Goal: Find specific page/section: Find specific page/section

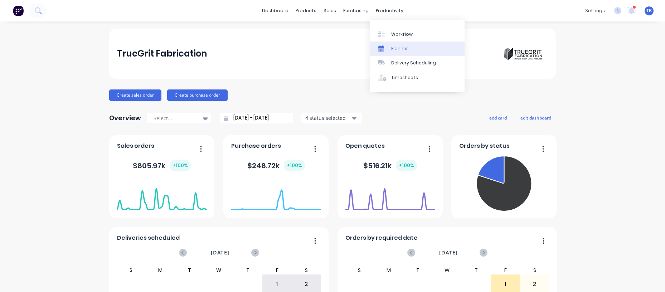
click at [396, 44] on link "Planner" at bounding box center [417, 49] width 95 height 14
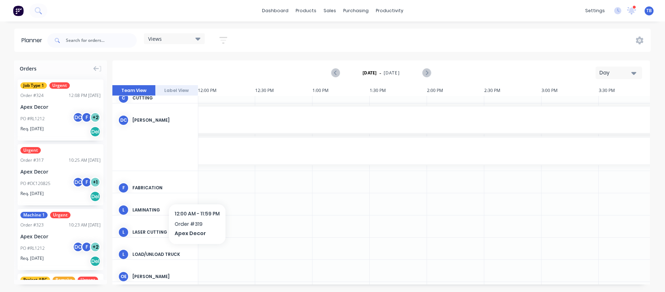
scroll to position [0, 1376]
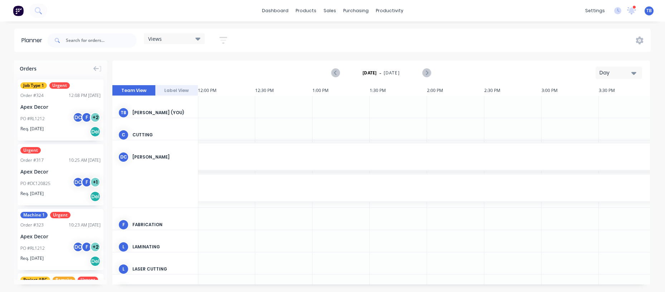
click at [616, 73] on div "Day" at bounding box center [616, 73] width 33 height 8
click at [592, 119] on div "Month" at bounding box center [606, 121] width 71 height 14
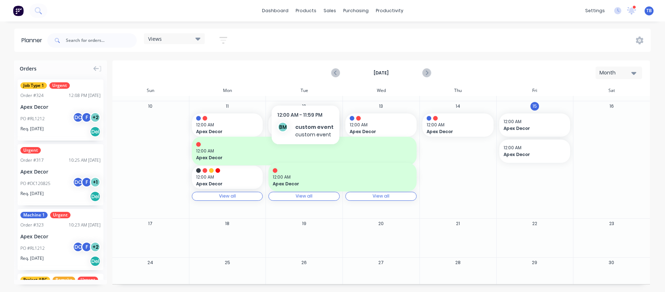
scroll to position [78, 0]
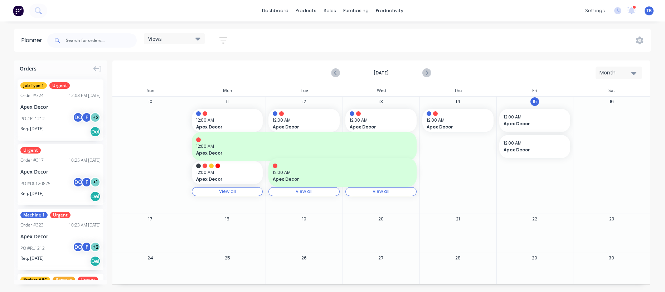
click at [226, 193] on div "View all" at bounding box center [227, 191] width 17 height 5
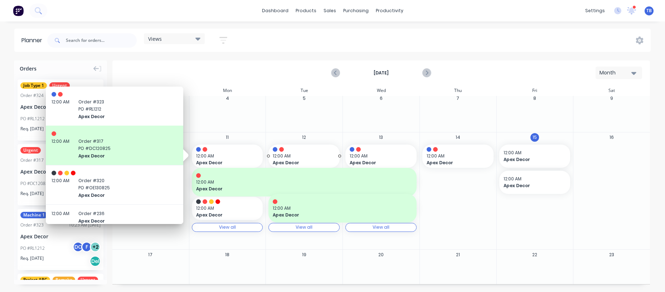
scroll to position [42, 0]
click at [269, 45] on div "Views Save new view None (Default) edit Default edit Priority 1 Jobs edit Staff…" at bounding box center [348, 40] width 605 height 21
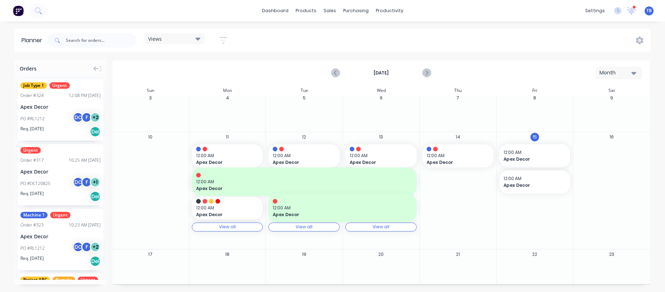
click at [322, 230] on div "View all View all" at bounding box center [304, 227] width 71 height 9
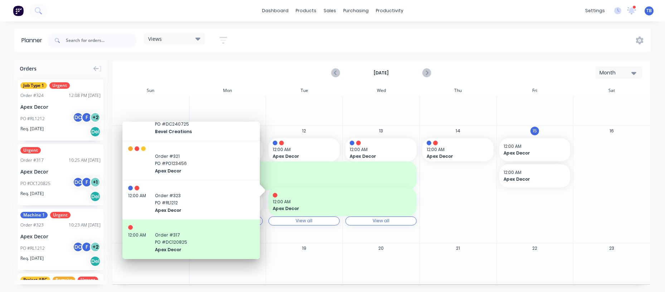
scroll to position [0, 0]
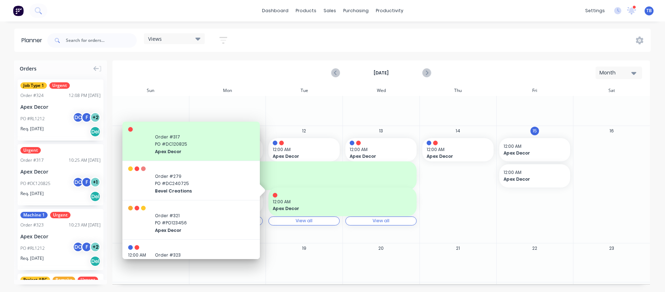
click at [353, 220] on div "View all View all" at bounding box center [381, 221] width 71 height 9
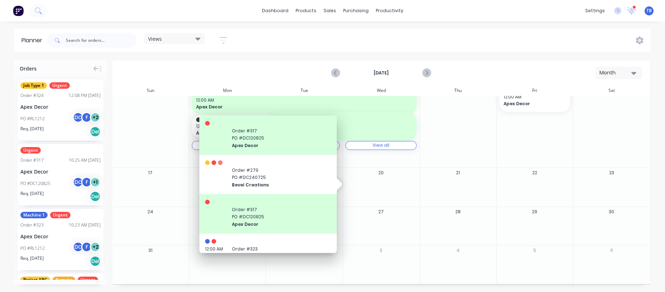
click at [462, 56] on div "Planner Views Save new view None (Default) edit Default edit Priority 1 Jobs ed…" at bounding box center [332, 160] width 665 height 263
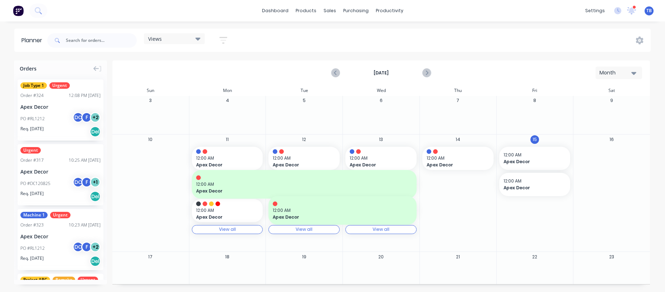
scroll to position [30, 0]
